Goal: Check status

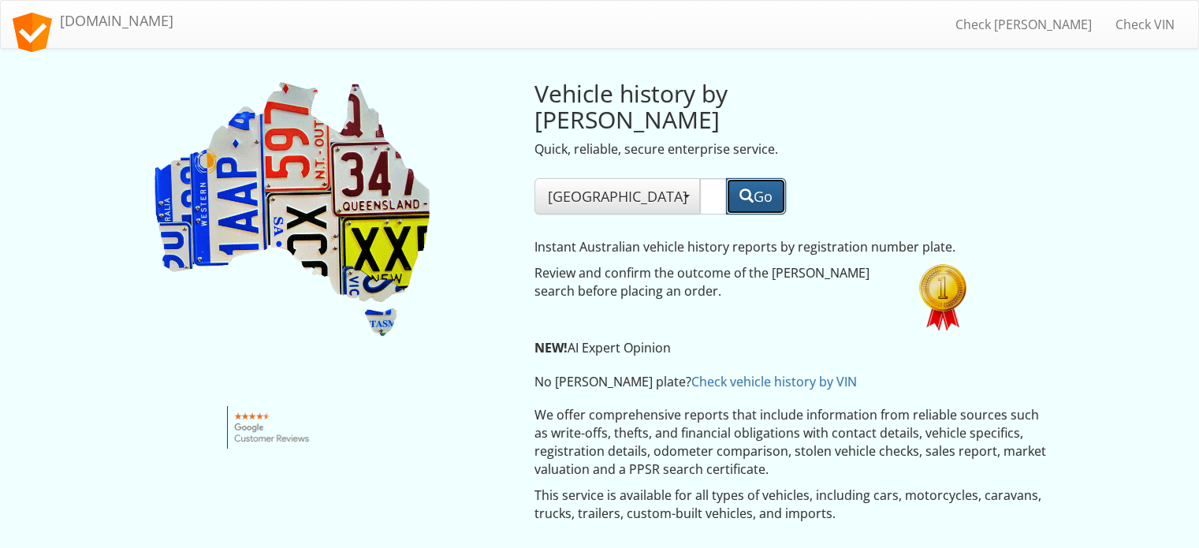
click at [764, 178] on button "Go" at bounding box center [756, 196] width 60 height 36
click at [700, 178] on input "eme25e" at bounding box center [713, 196] width 27 height 36
type input "e"
type input "234 dy3"
click at [739, 188] on span "button" at bounding box center [746, 195] width 14 height 14
